Goal: Task Accomplishment & Management: Manage account settings

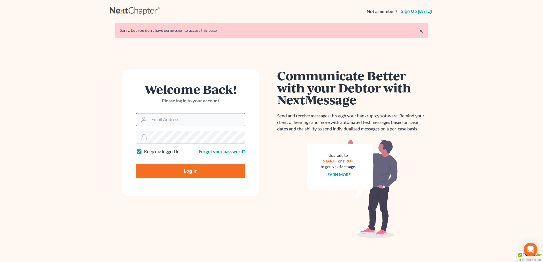
click at [162, 118] on input "Email Address" at bounding box center [197, 120] width 96 height 12
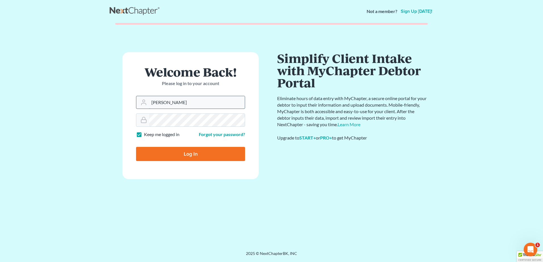
type input "[PERSON_NAME][EMAIL_ADDRESS][DOMAIN_NAME]"
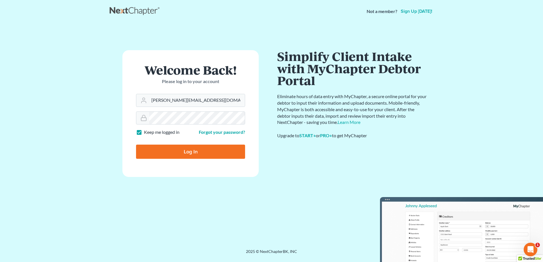
click at [182, 152] on input "Log In" at bounding box center [190, 152] width 109 height 14
type input "Thinking..."
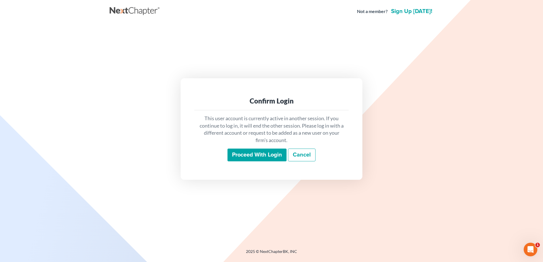
click at [249, 156] on input "Proceed with login" at bounding box center [256, 155] width 59 height 13
